Goal: Information Seeking & Learning: Learn about a topic

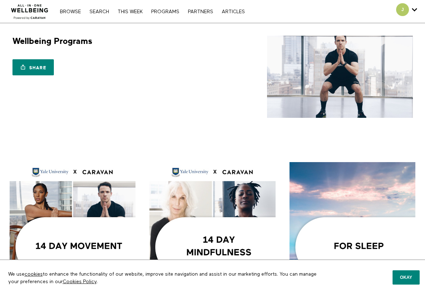
click at [100, 12] on link "Search" at bounding box center [99, 11] width 27 height 5
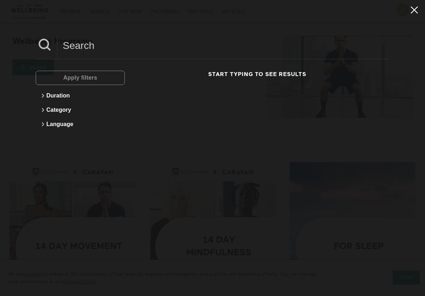
click at [415, 10] on icon at bounding box center [415, 10] width 14 height 12
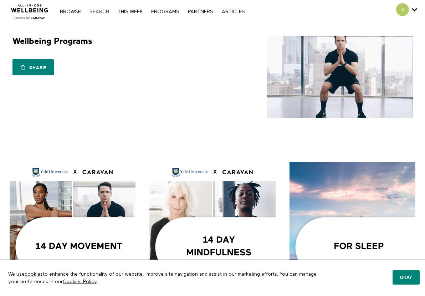
click at [100, 13] on link "Search" at bounding box center [99, 11] width 27 height 5
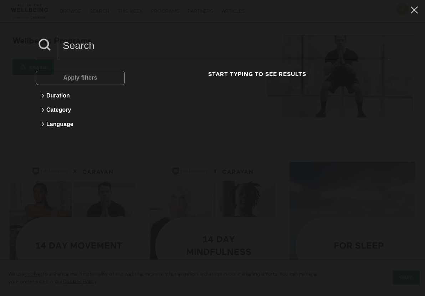
scroll to position [75, 0]
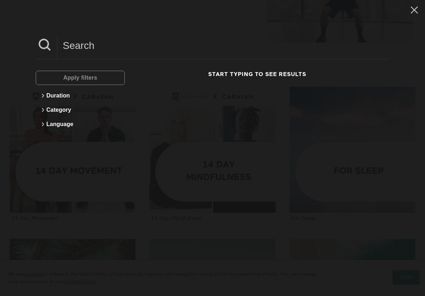
click at [108, 45] on input at bounding box center [223, 46] width 332 height 20
type input "meno"
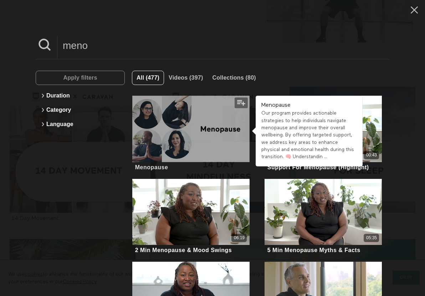
click at [195, 122] on div at bounding box center [191, 129] width 118 height 66
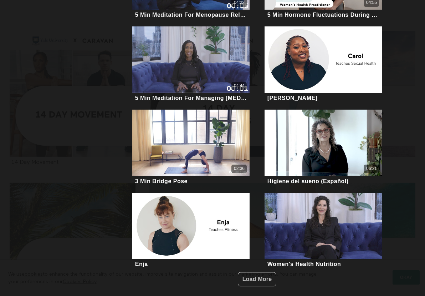
scroll to position [132, 0]
click at [259, 276] on span "Load More" at bounding box center [258, 279] width 30 height 6
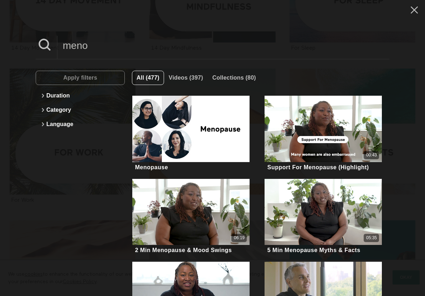
scroll to position [0, 0]
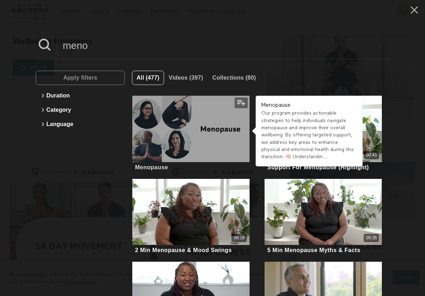
click at [186, 152] on div at bounding box center [191, 129] width 118 height 66
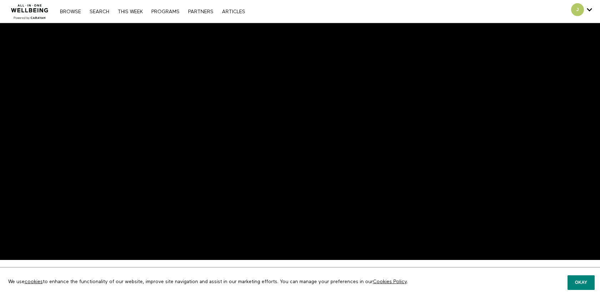
scroll to position [0, 0]
